Goal: Communication & Community: Answer question/provide support

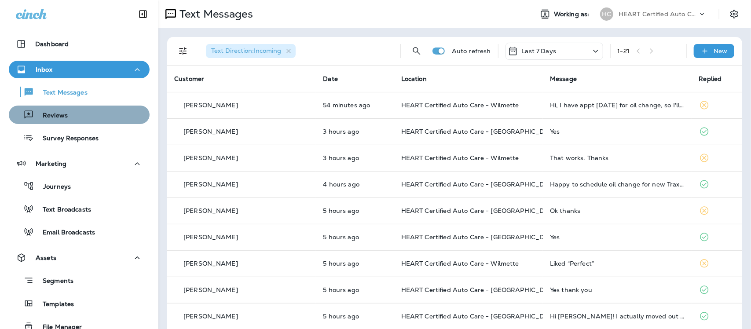
click at [82, 115] on div "Reviews" at bounding box center [79, 114] width 134 height 13
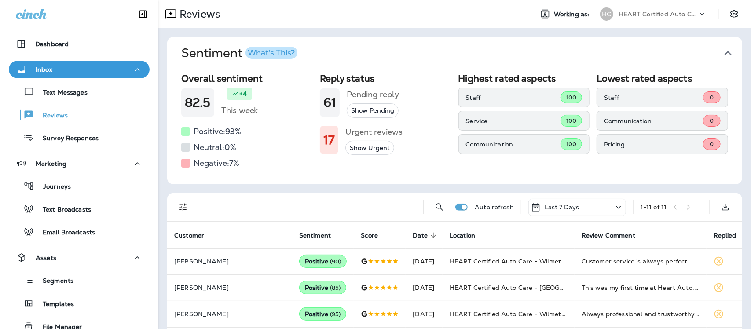
click at [721, 51] on icon "button" at bounding box center [728, 53] width 14 height 14
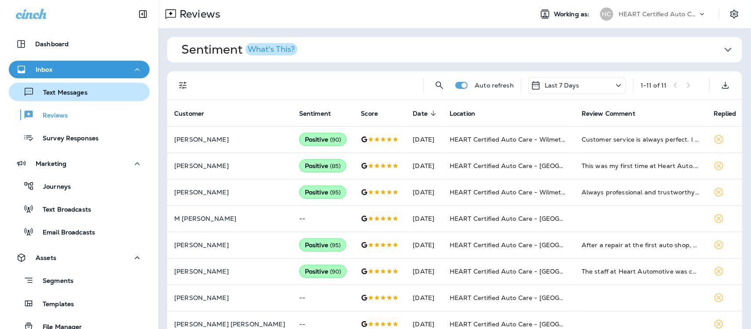
click at [73, 93] on p "Text Messages" at bounding box center [60, 93] width 53 height 8
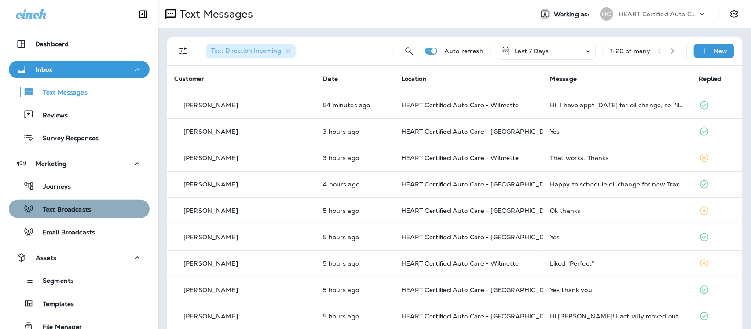
click at [91, 211] on div "Text Broadcasts" at bounding box center [79, 208] width 134 height 13
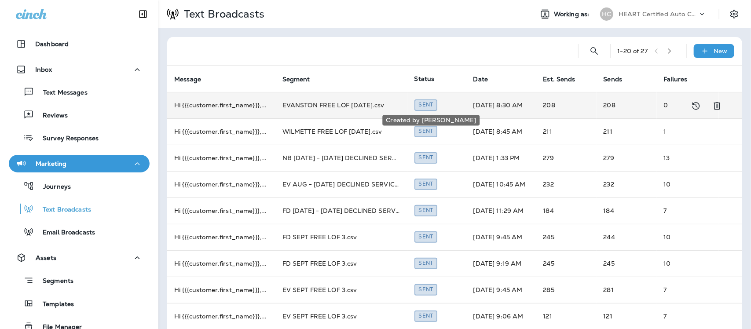
click at [430, 103] on div "Sent" at bounding box center [426, 104] width 23 height 11
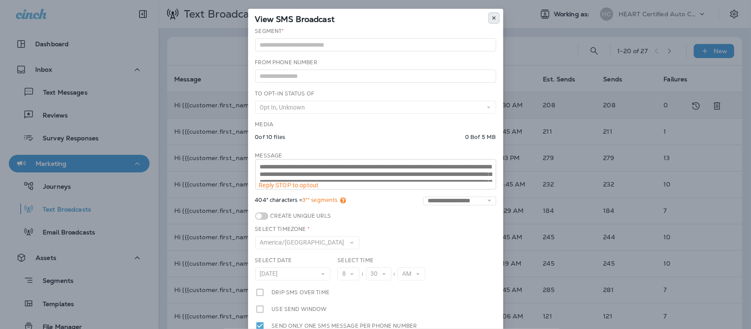
click at [492, 16] on icon at bounding box center [494, 17] width 5 height 5
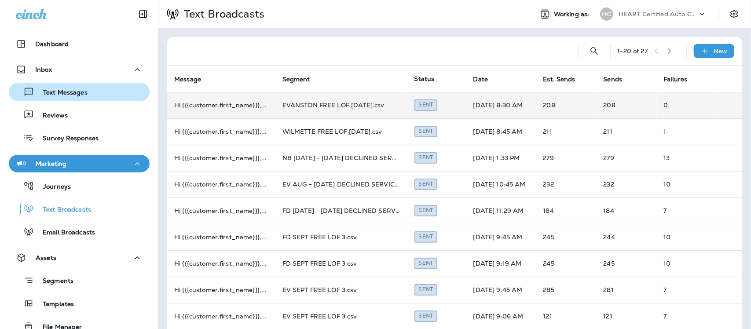
click at [78, 95] on p "Text Messages" at bounding box center [60, 93] width 53 height 8
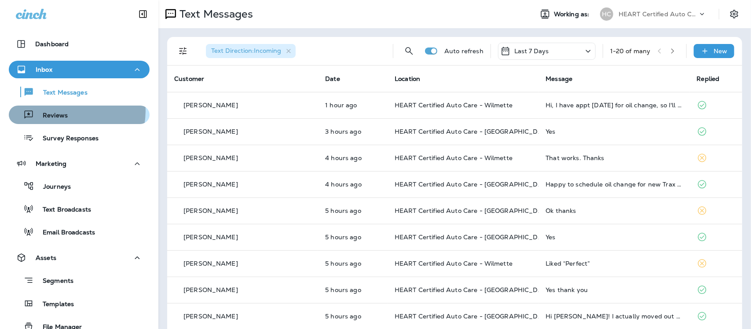
click at [54, 110] on div "Reviews" at bounding box center [39, 114] width 55 height 13
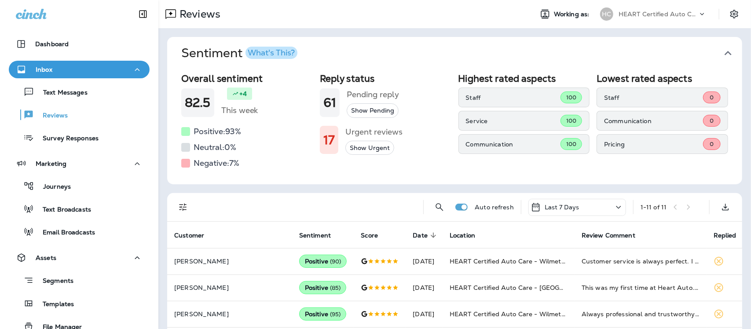
click at [722, 52] on icon "button" at bounding box center [728, 53] width 14 height 14
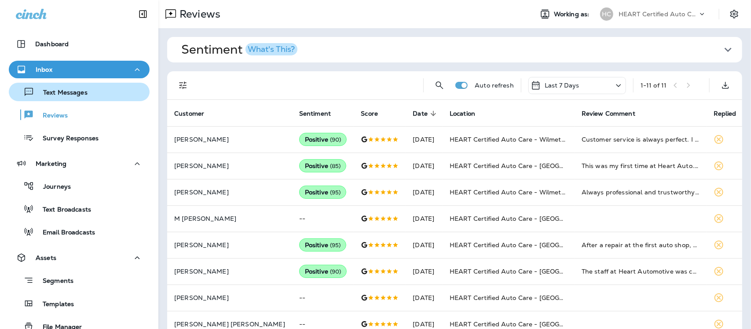
click at [57, 89] on p "Text Messages" at bounding box center [60, 93] width 53 height 8
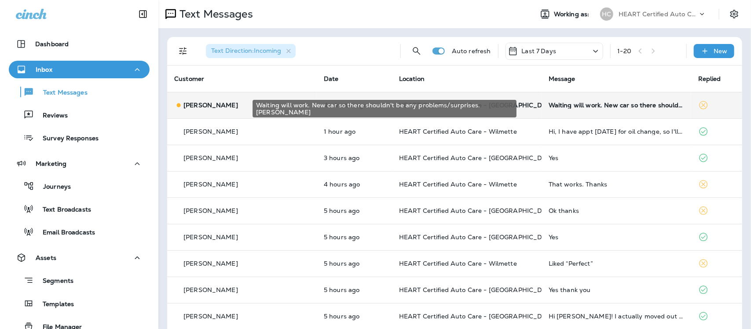
click at [549, 108] on div "Waiting will work. New car so there shouldn't be any problems/surprises. [PERSO…" at bounding box center [617, 105] width 136 height 7
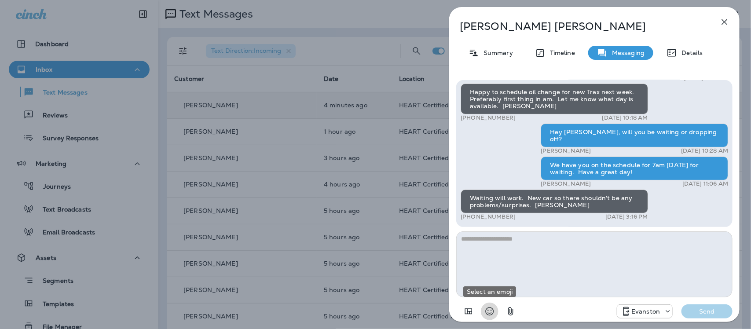
click at [494, 312] on icon "Select an emoji" at bounding box center [490, 312] width 8 height 8
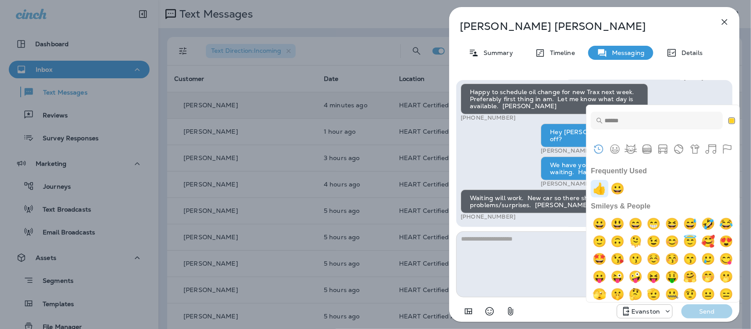
click at [603, 188] on img "+1" at bounding box center [600, 189] width 18 height 18
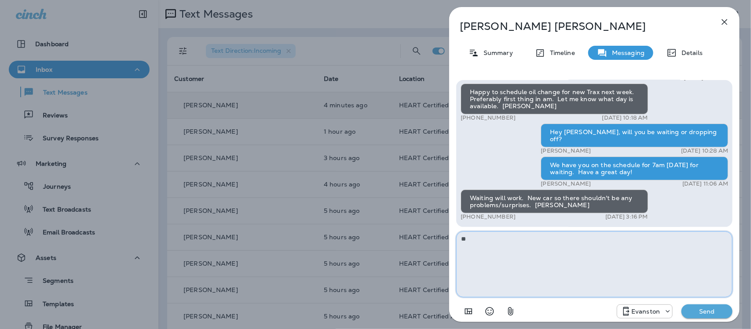
click at [493, 239] on textarea "**" at bounding box center [594, 264] width 276 height 66
type textarea "**********"
click at [714, 310] on p "Send" at bounding box center [707, 312] width 37 height 8
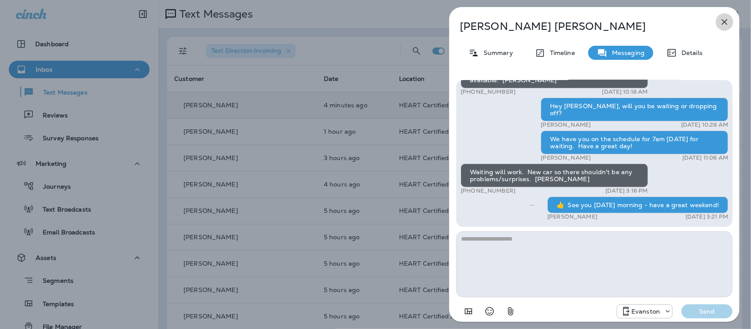
click at [725, 20] on icon "button" at bounding box center [725, 22] width 11 height 11
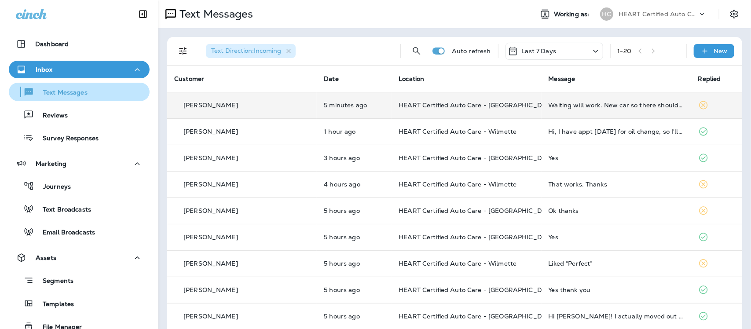
click at [63, 95] on p "Text Messages" at bounding box center [60, 93] width 53 height 8
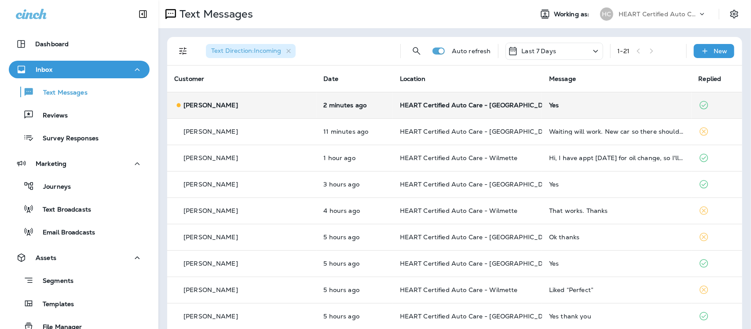
click at [549, 106] on div "Yes" at bounding box center [616, 105] width 135 height 7
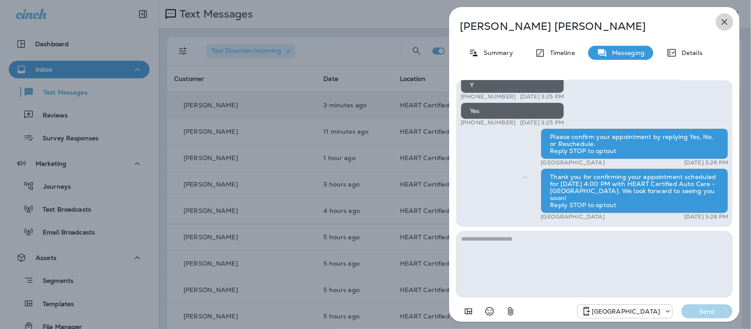
click at [723, 18] on icon "button" at bounding box center [725, 22] width 11 height 11
